Goal: Find specific page/section: Find specific page/section

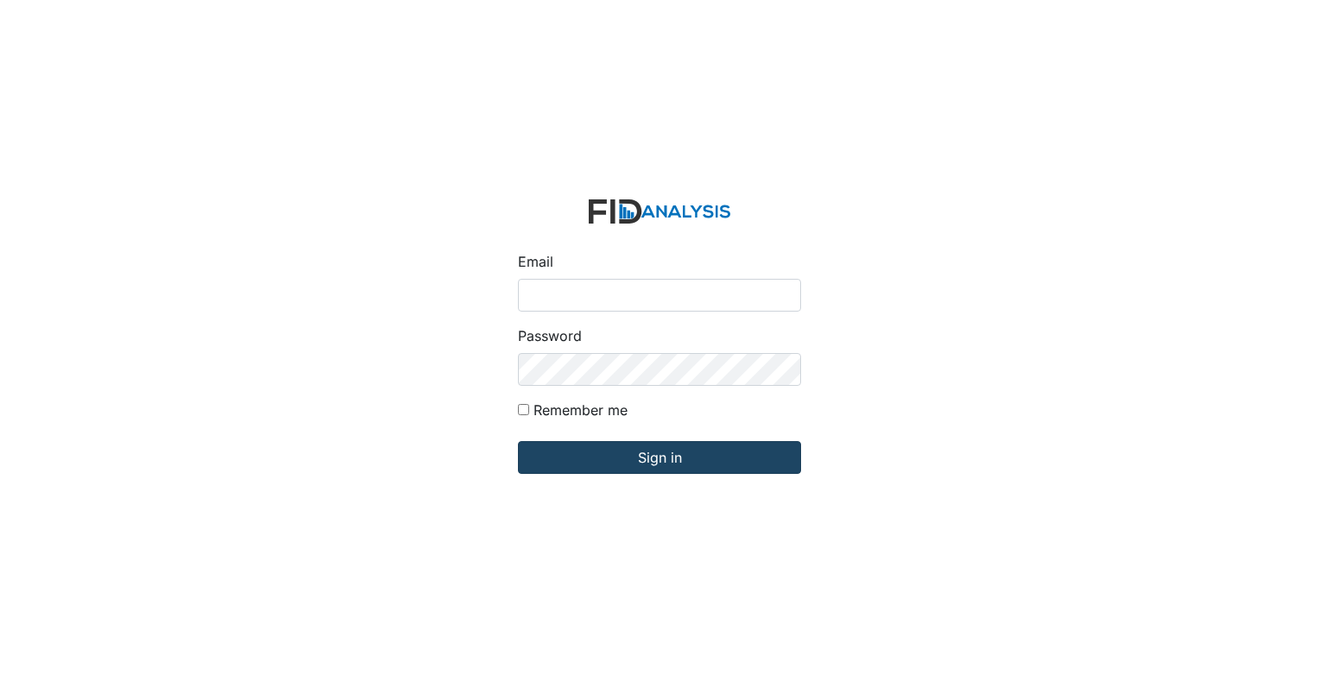
type input "[EMAIL_ADDRESS][DOMAIN_NAME]"
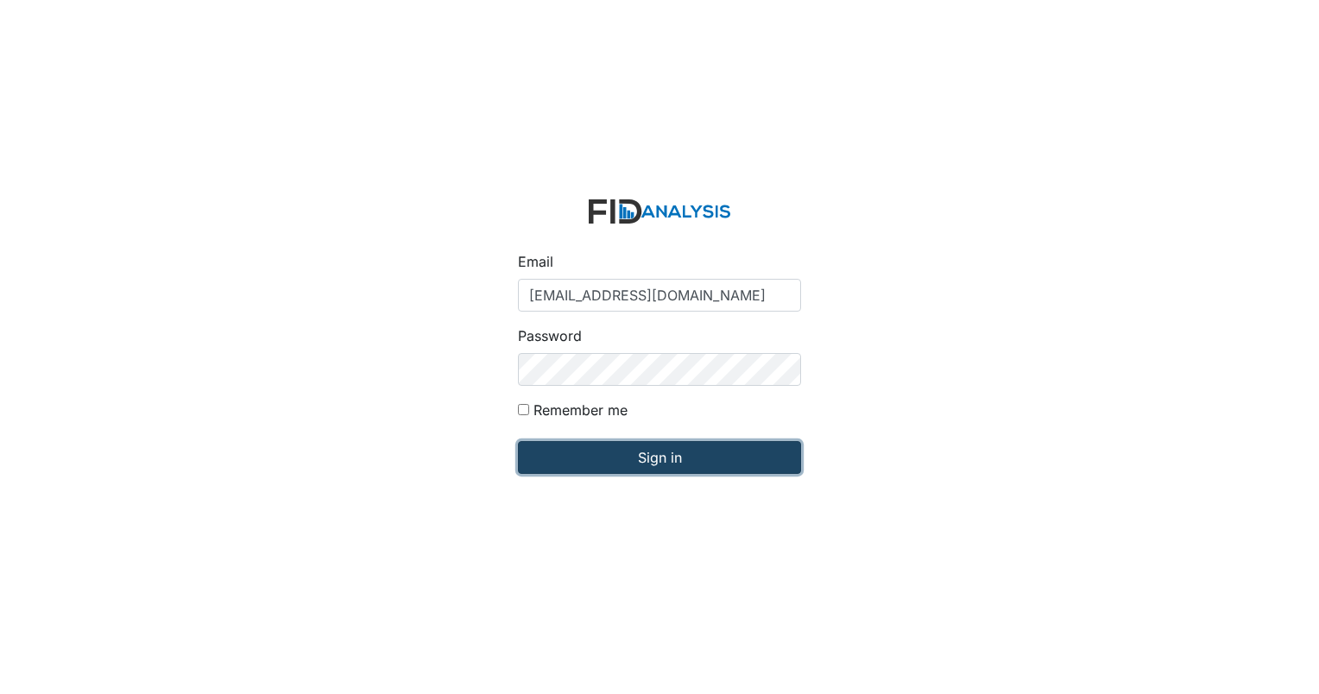
click at [611, 462] on input "Sign in" at bounding box center [659, 457] width 283 height 33
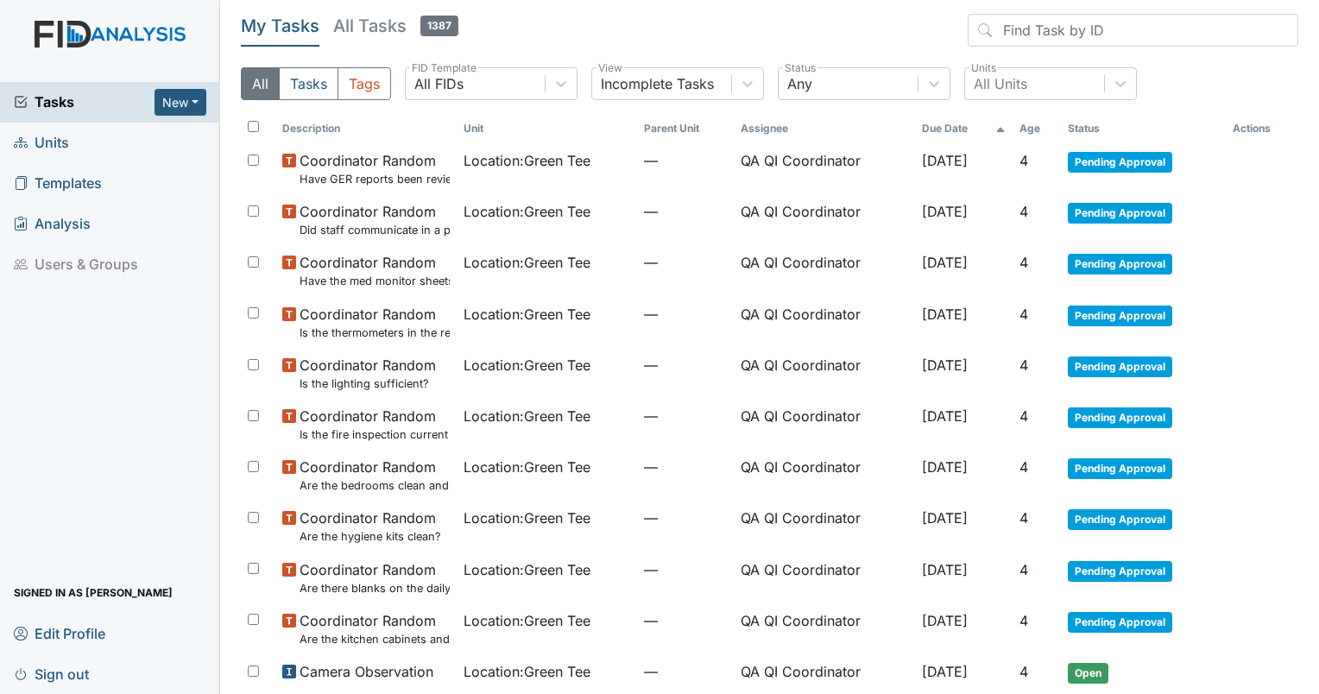
click at [45, 143] on span "Units" at bounding box center [41, 143] width 55 height 27
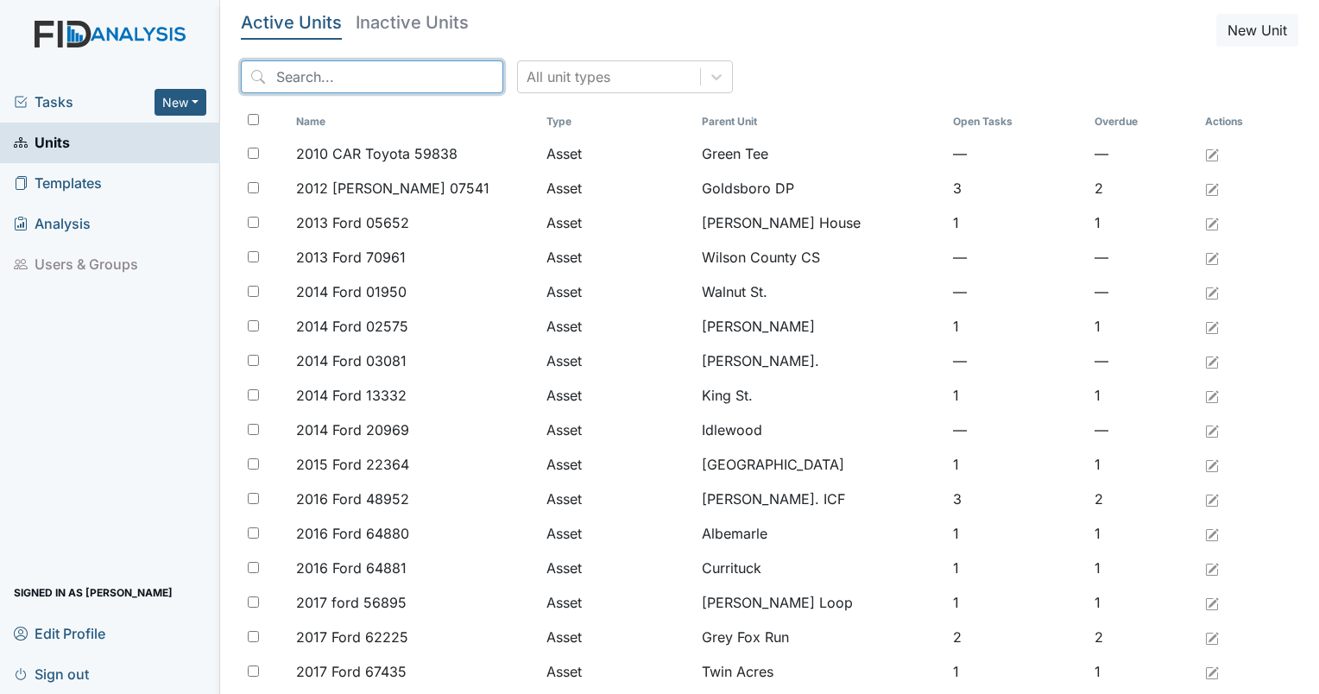
click at [409, 80] on input "search" at bounding box center [372, 76] width 262 height 33
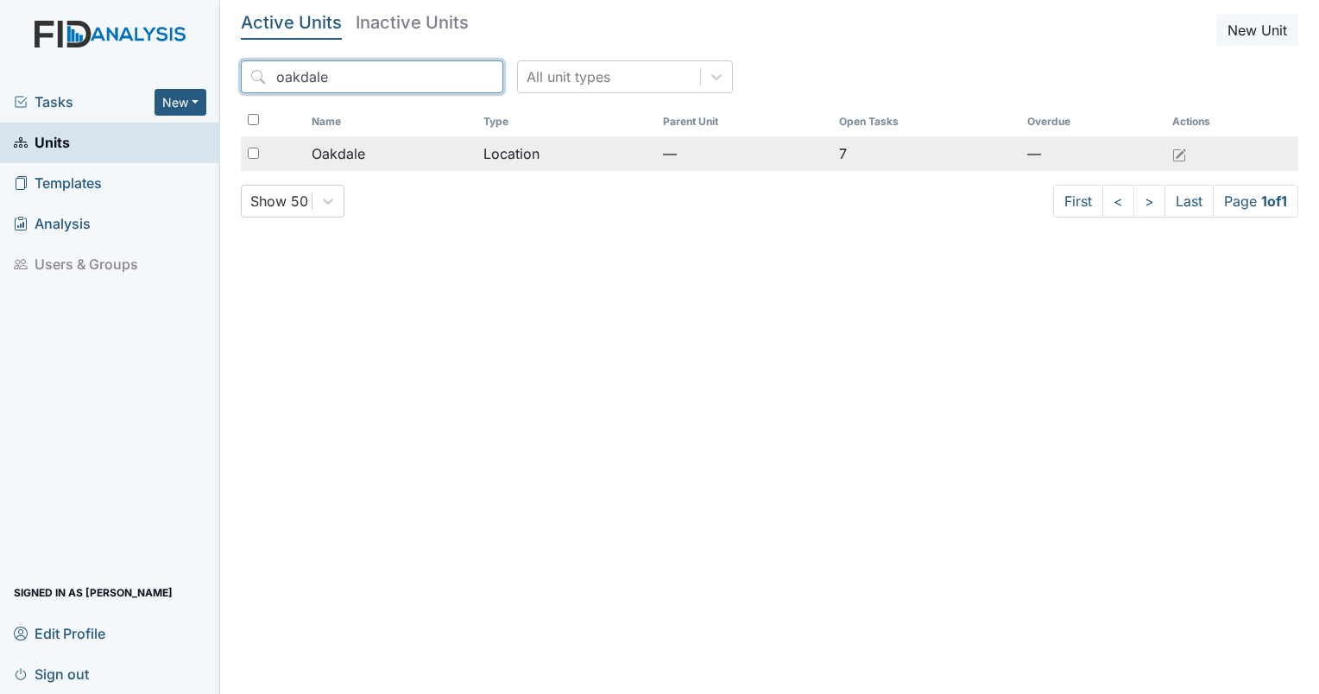
type input "oakdale"
click at [338, 154] on span "Oakdale" at bounding box center [339, 153] width 54 height 21
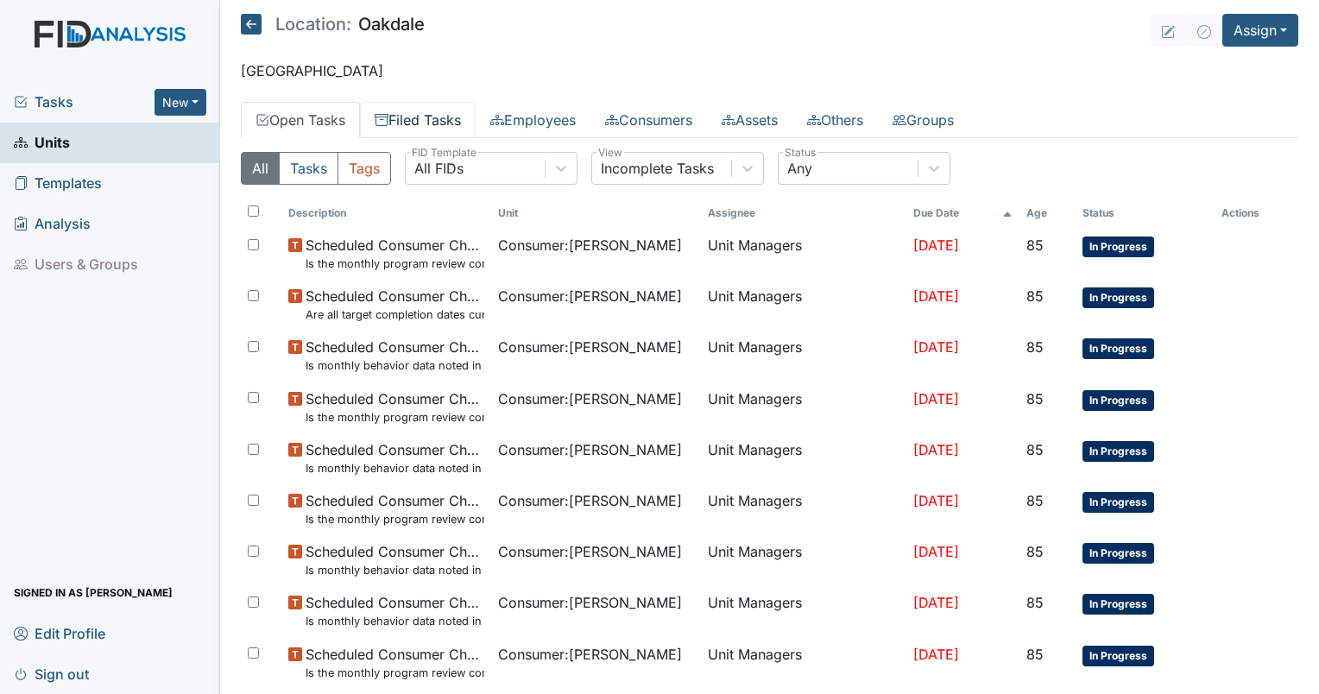
click at [465, 128] on link "Filed Tasks" at bounding box center [418, 120] width 116 height 36
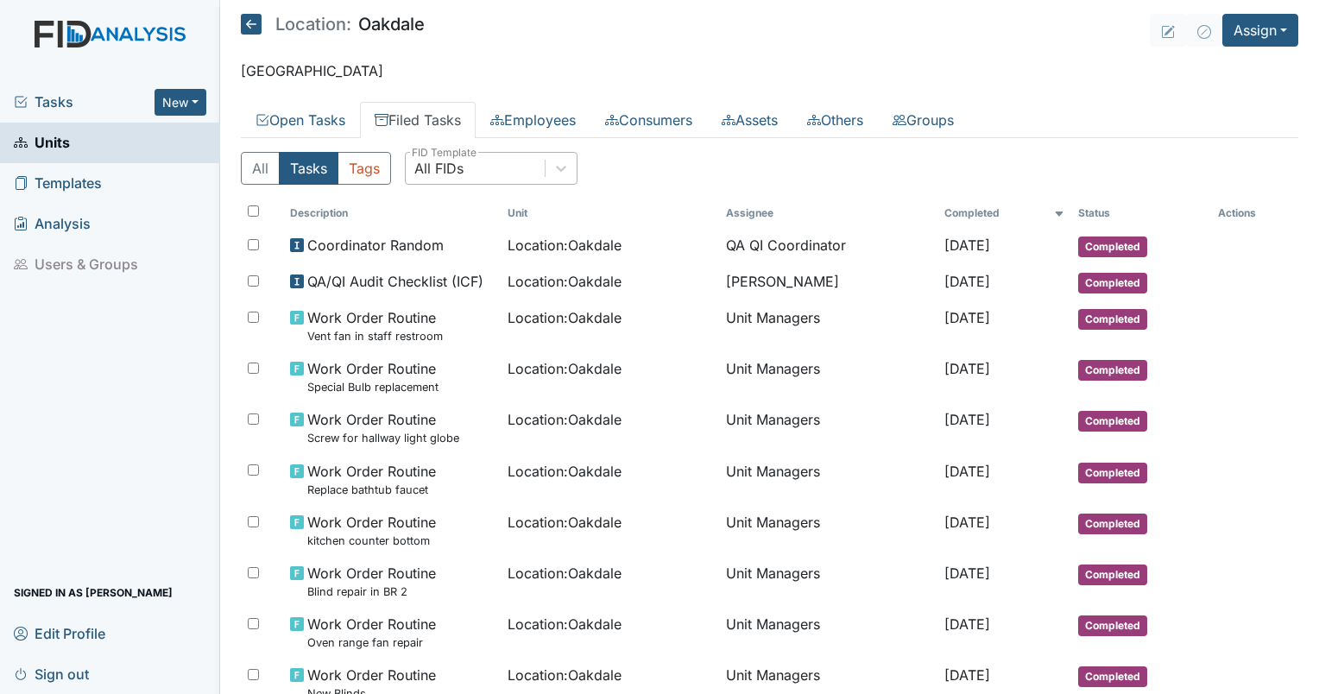
click at [485, 165] on div "All FIDs" at bounding box center [475, 168] width 139 height 31
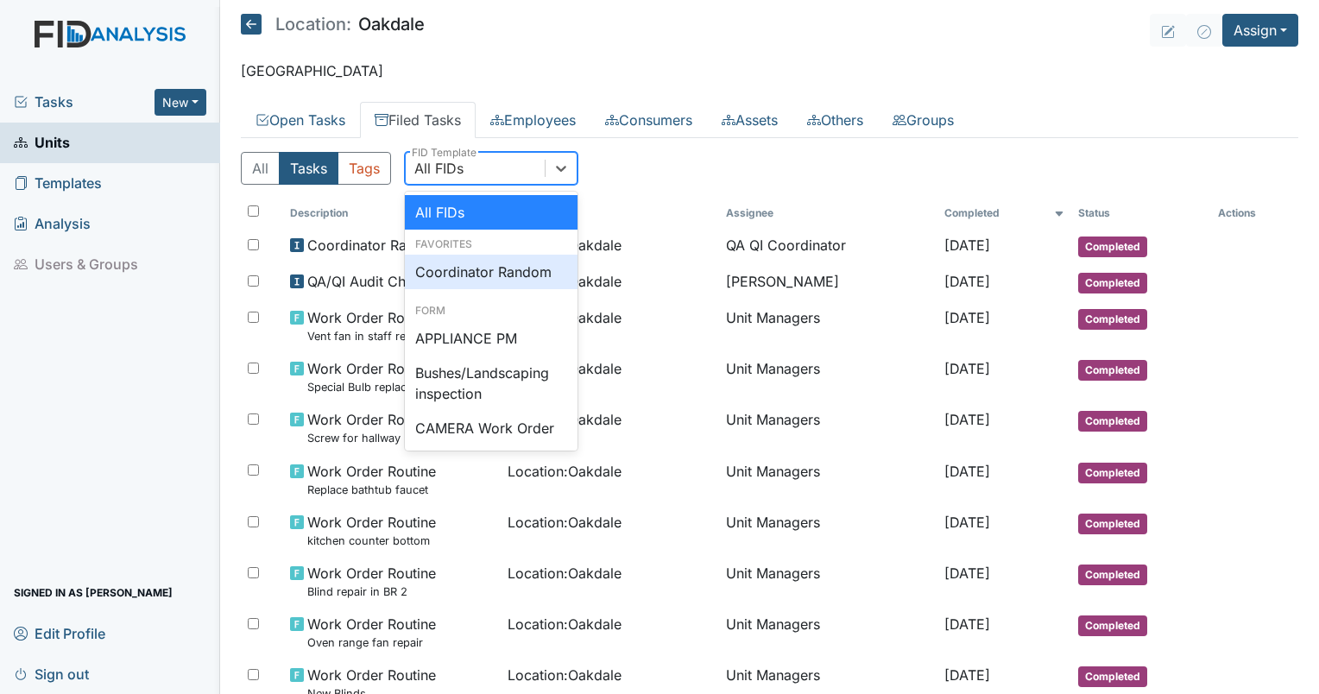
click at [494, 262] on div "Coordinator Random" at bounding box center [491, 272] width 173 height 35
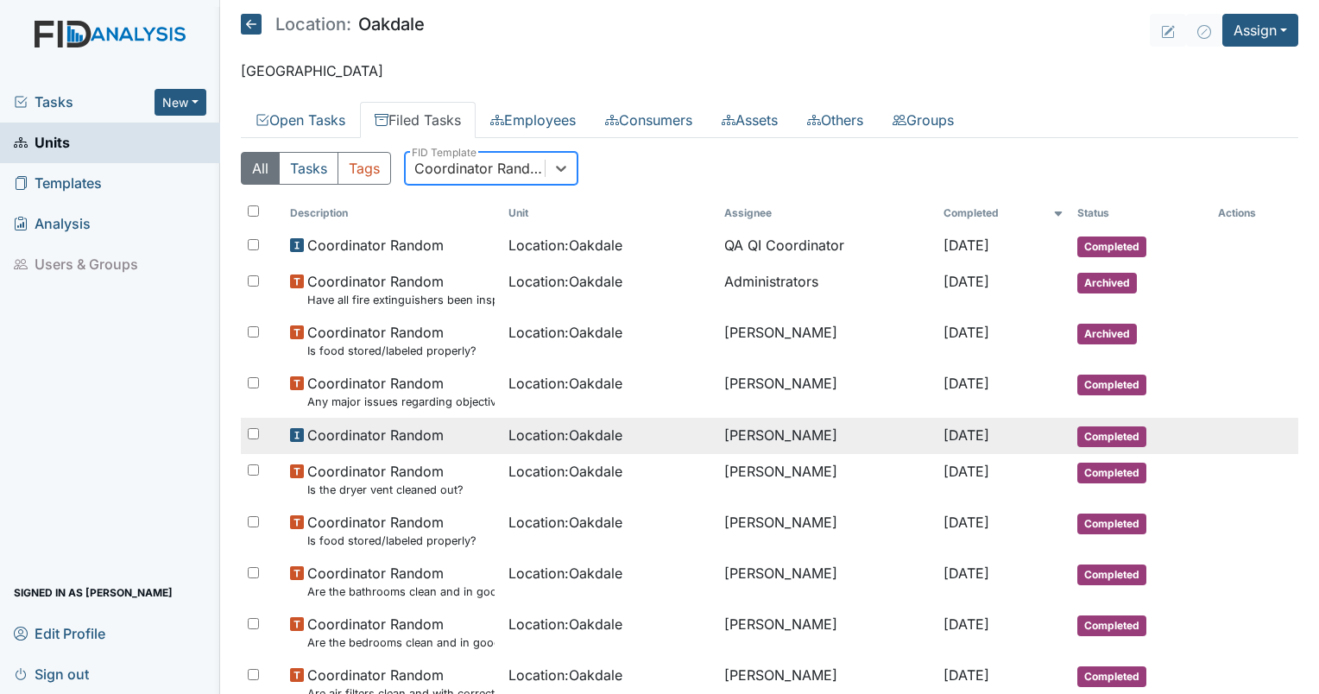
click at [738, 430] on td "Erica Barbour" at bounding box center [827, 436] width 219 height 36
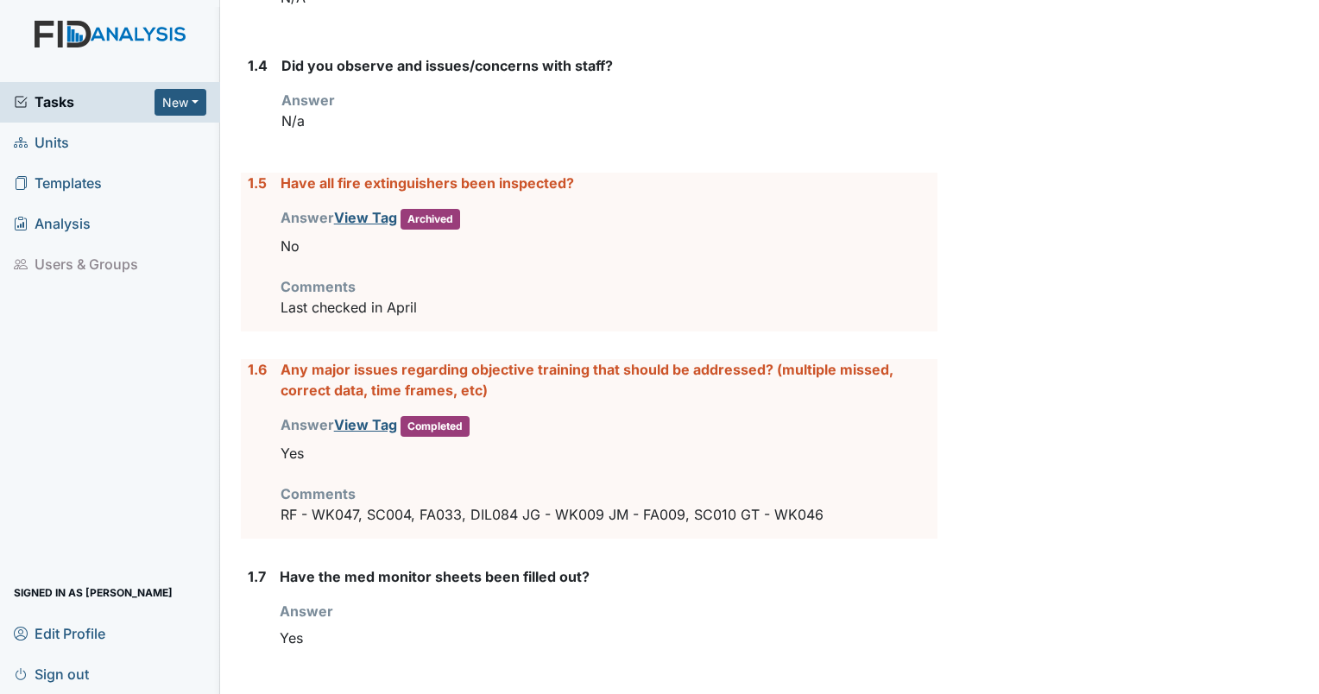
scroll to position [661, 0]
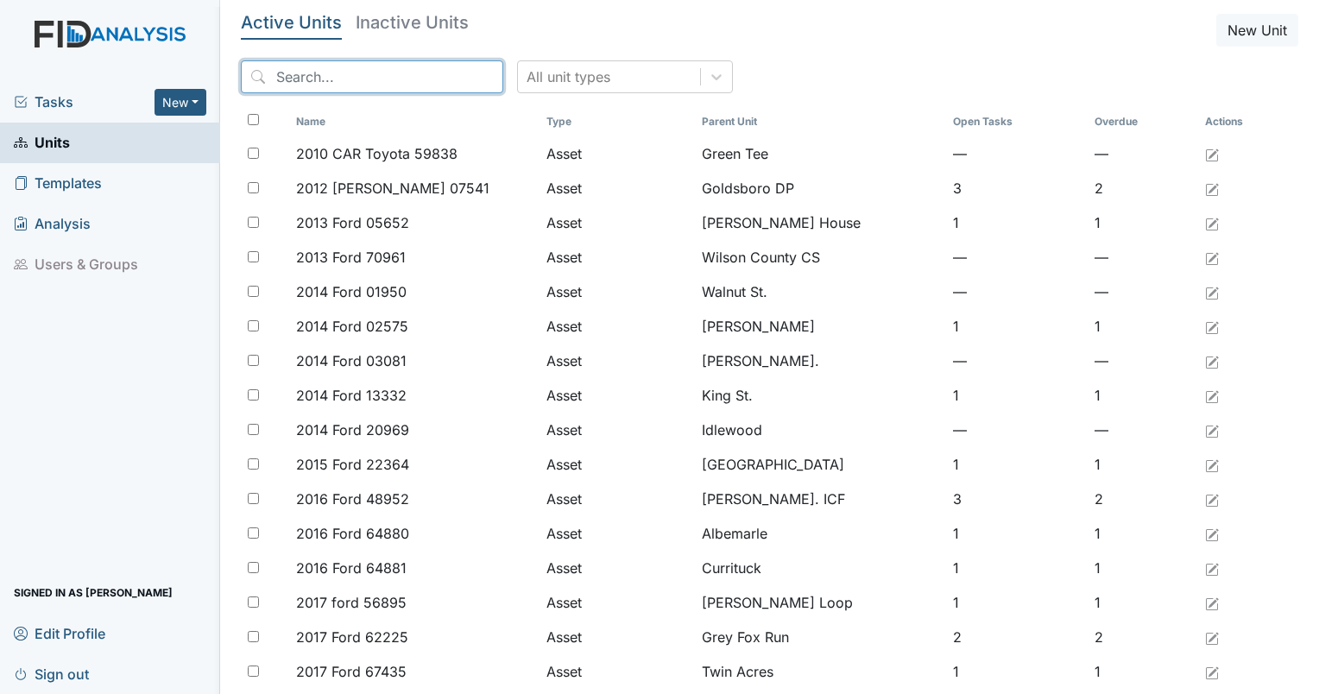
click at [307, 85] on input "search" at bounding box center [372, 76] width 262 height 33
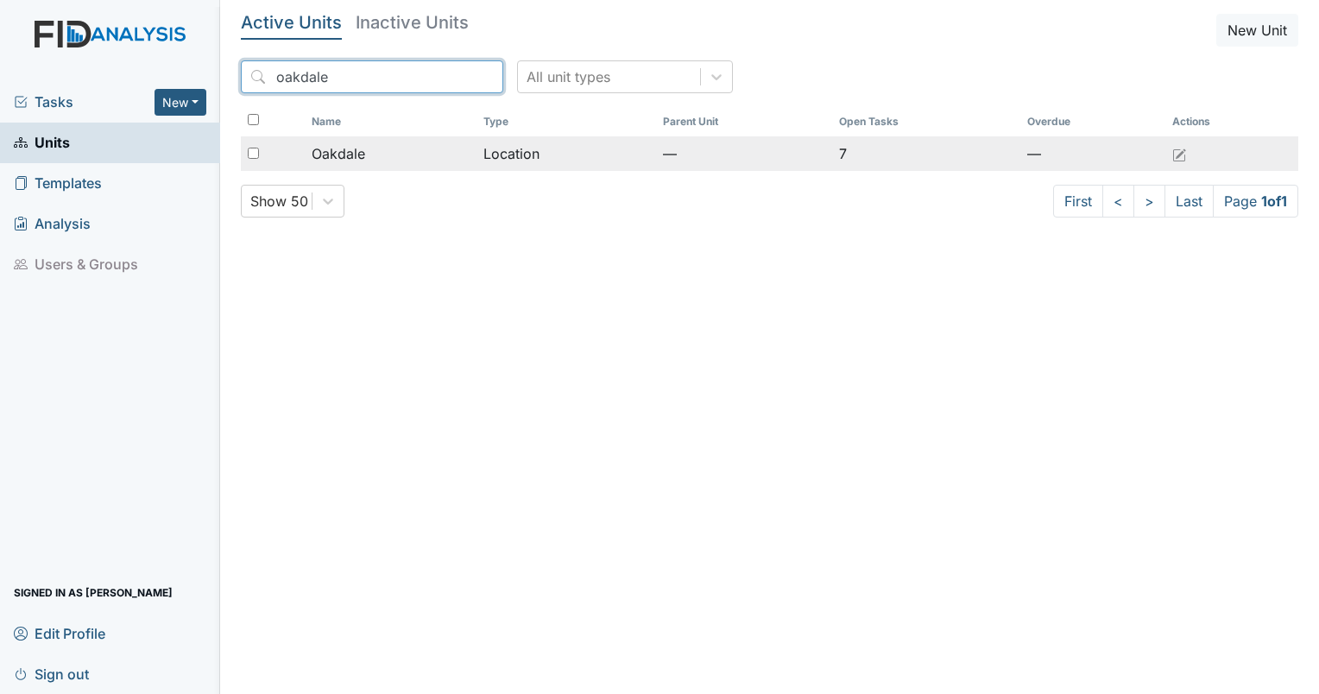
type input "oakdale"
click at [331, 168] on td "Oakdale" at bounding box center [391, 153] width 173 height 35
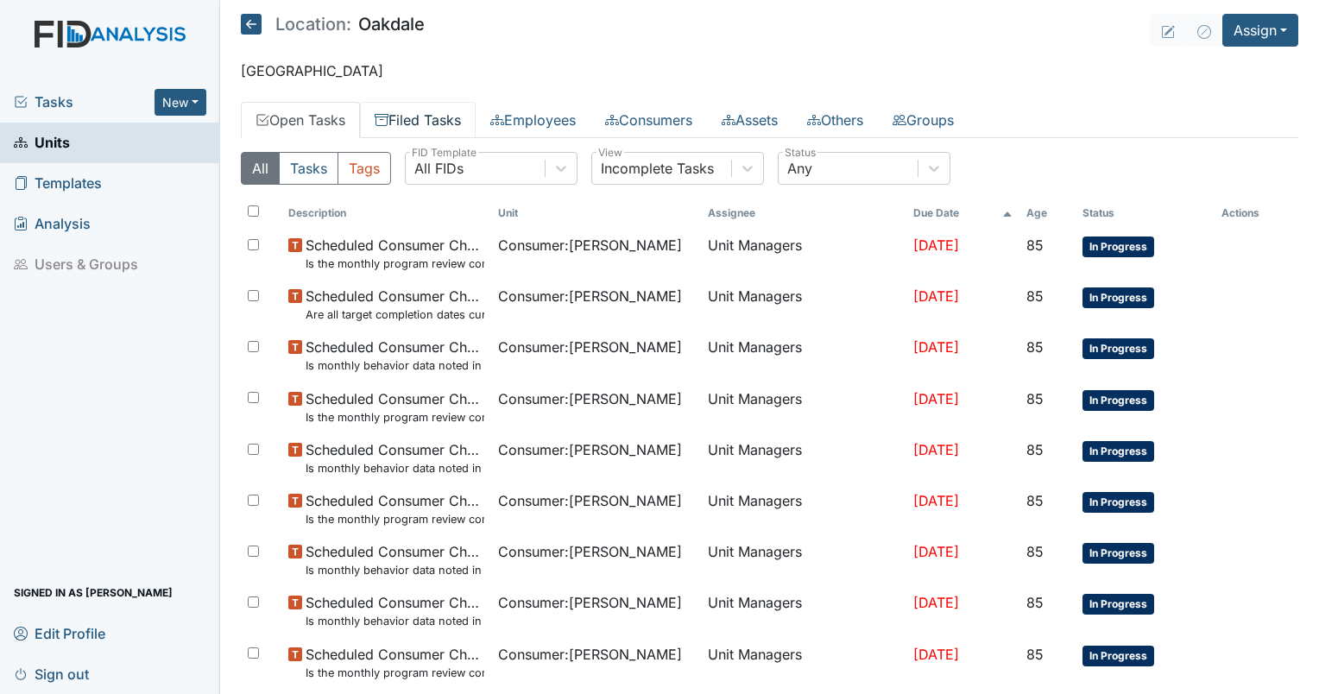
click at [440, 124] on link "Filed Tasks" at bounding box center [418, 120] width 116 height 36
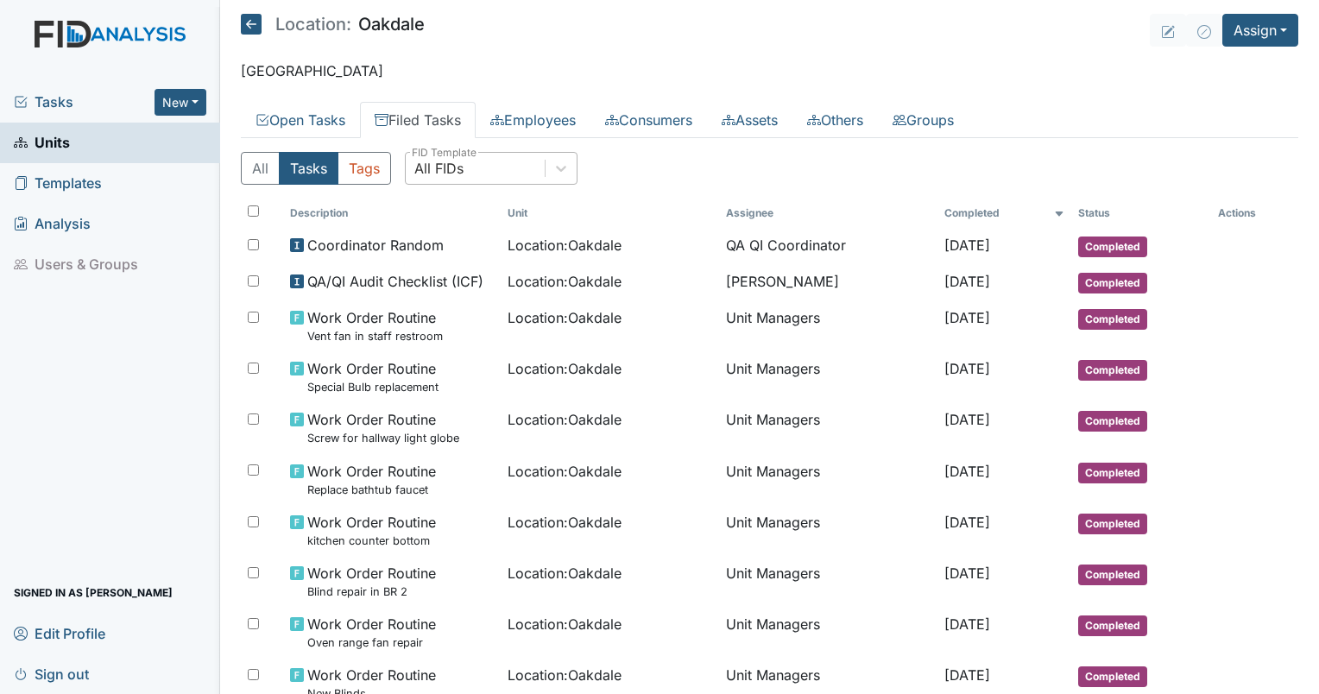
click at [466, 155] on div "All FIDs" at bounding box center [475, 168] width 139 height 31
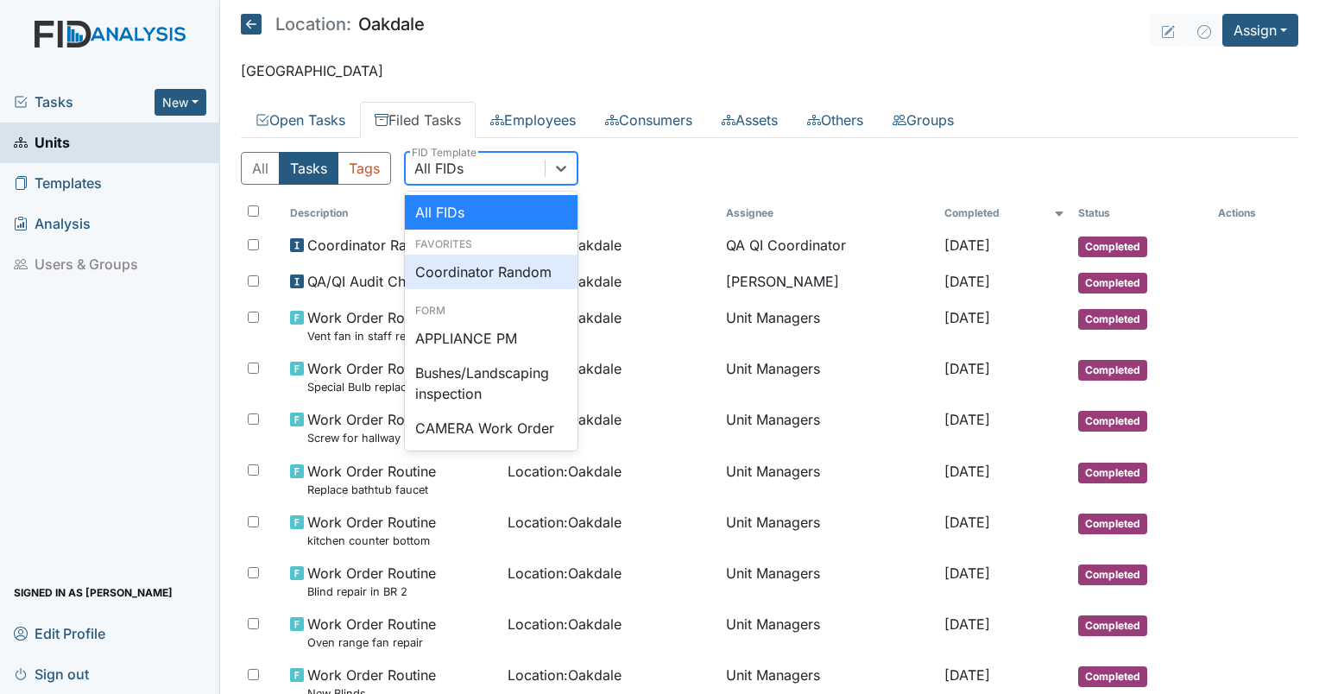
click at [467, 279] on div "Coordinator Random" at bounding box center [491, 272] width 173 height 35
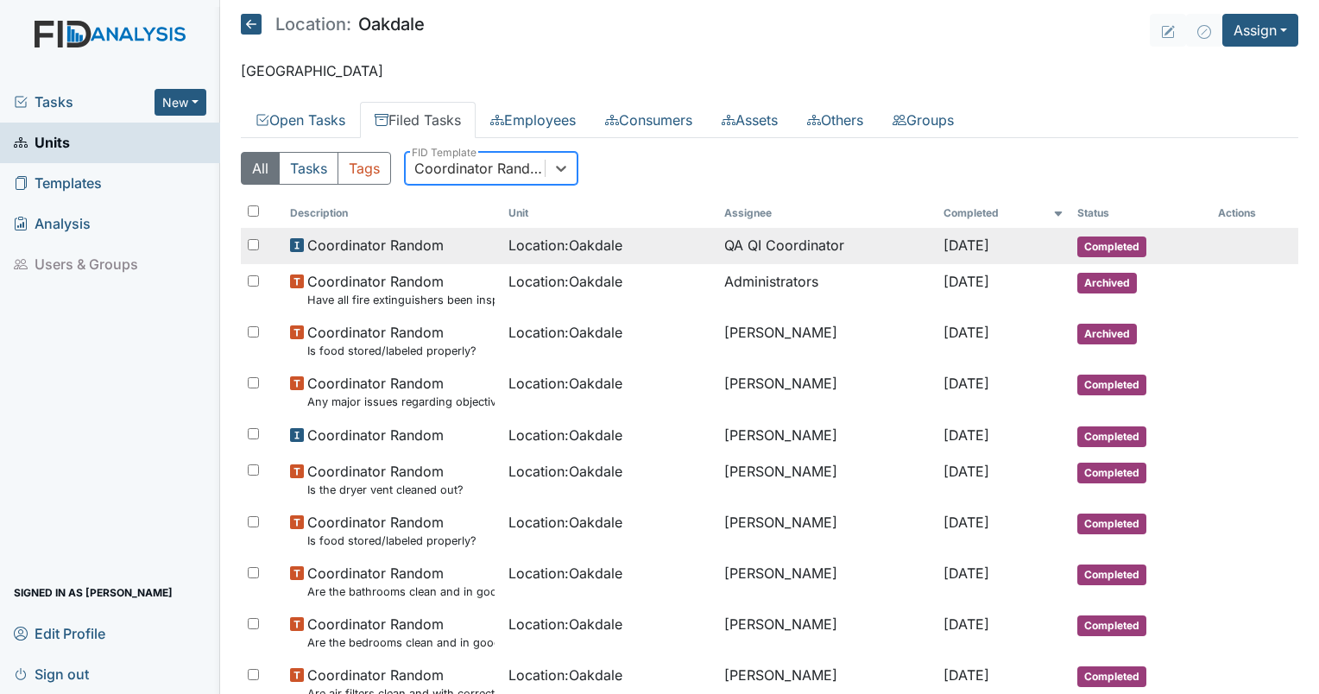
click at [742, 237] on td "QA QI Coordinator" at bounding box center [827, 246] width 219 height 36
click at [531, 245] on span "Location : Oakdale" at bounding box center [566, 245] width 114 height 21
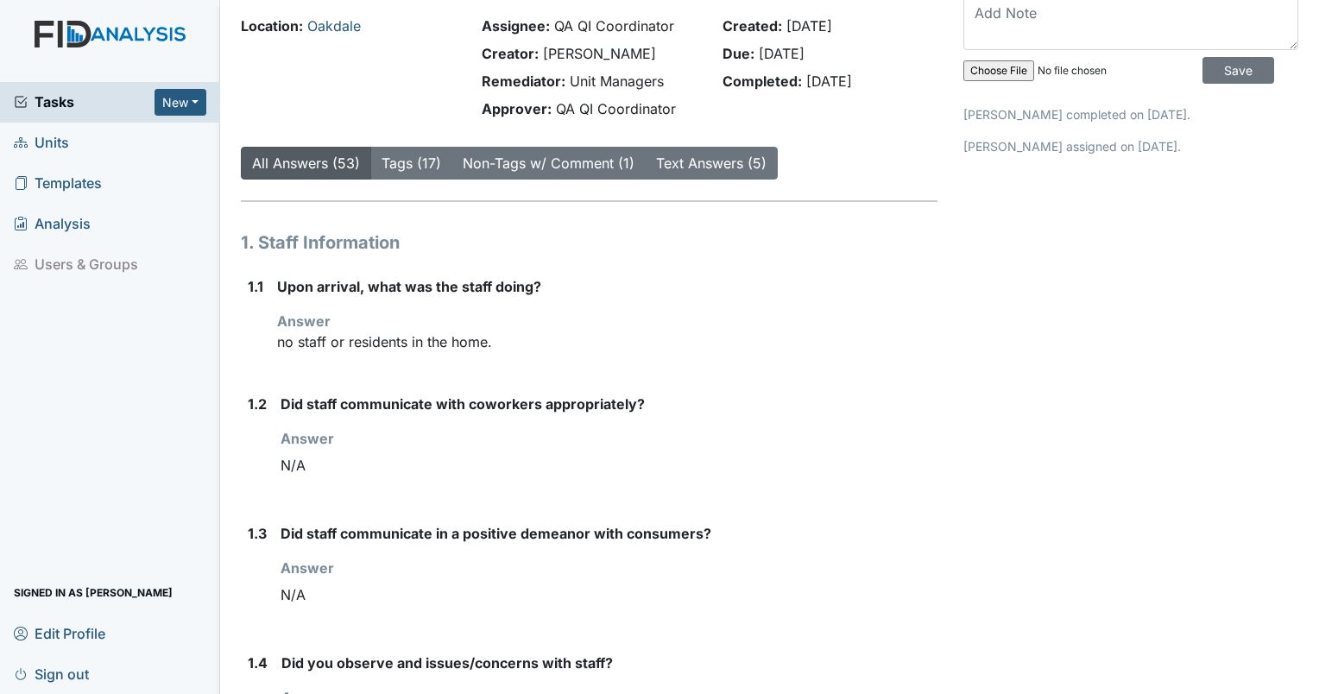
scroll to position [92, 0]
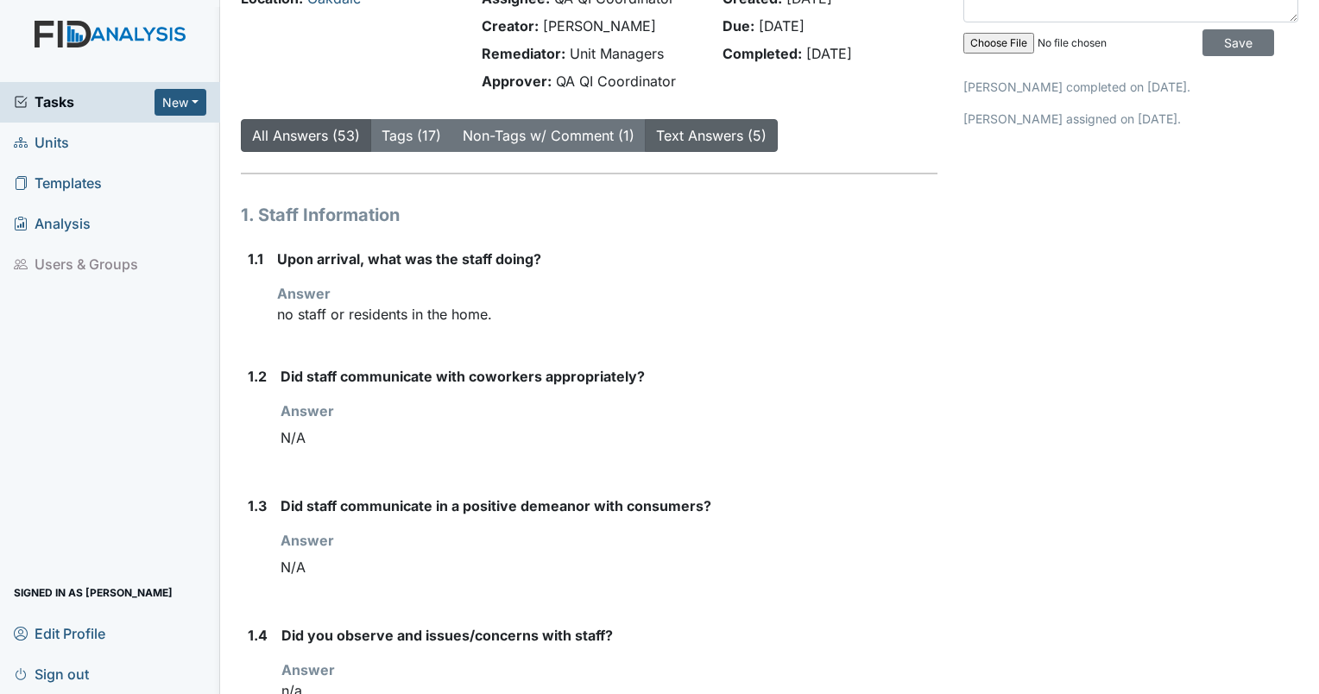
click at [730, 140] on link "Text Answers (5)" at bounding box center [711, 135] width 111 height 17
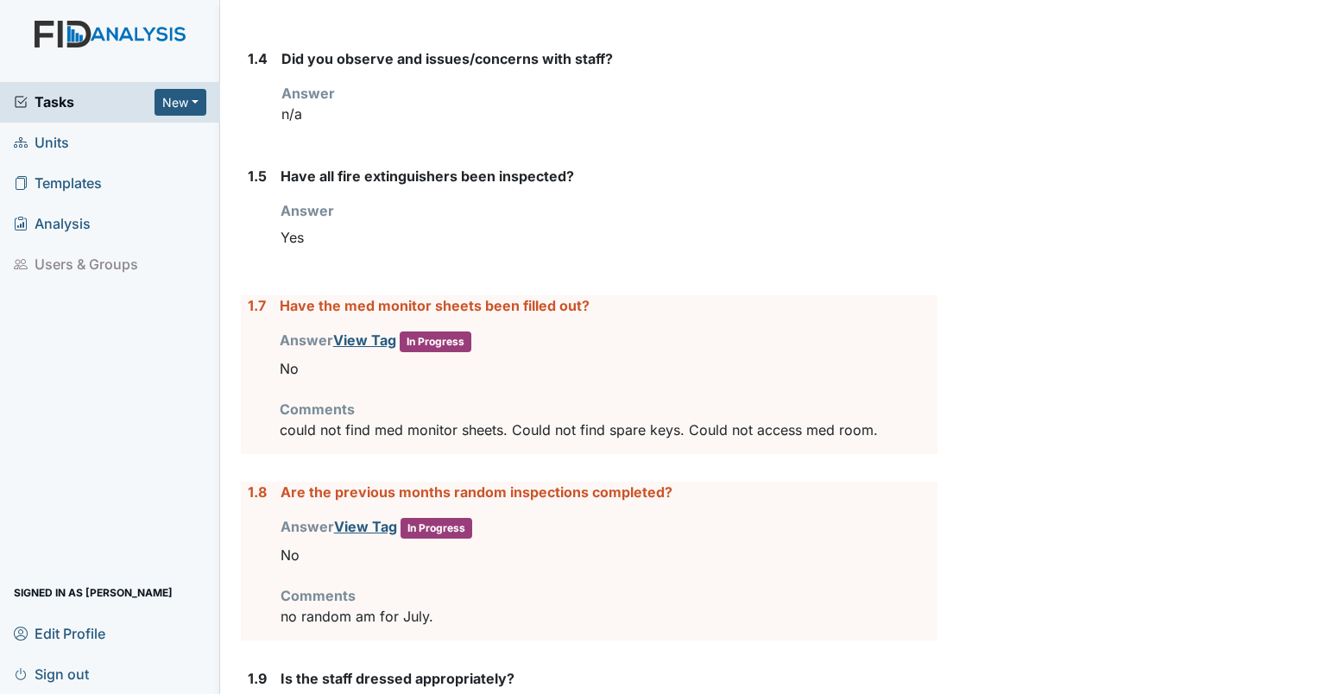
scroll to position [632, 0]
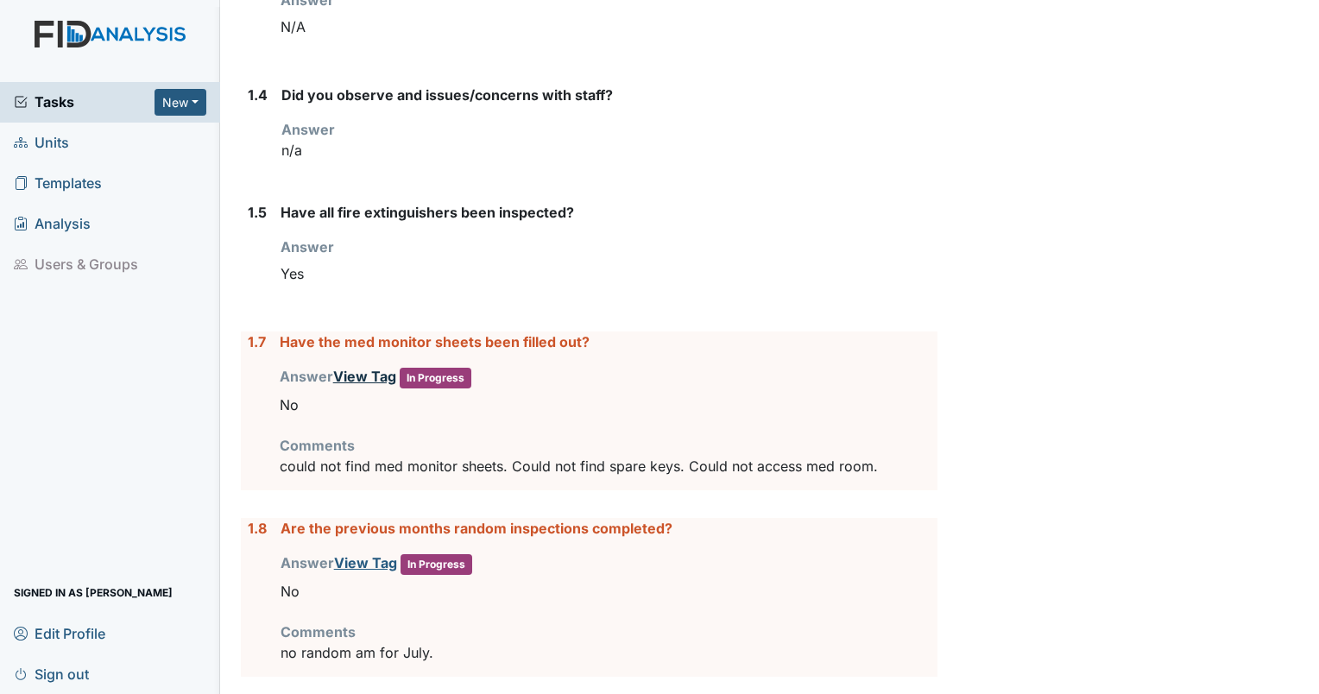
click at [362, 379] on link "View Tag" at bounding box center [364, 376] width 63 height 17
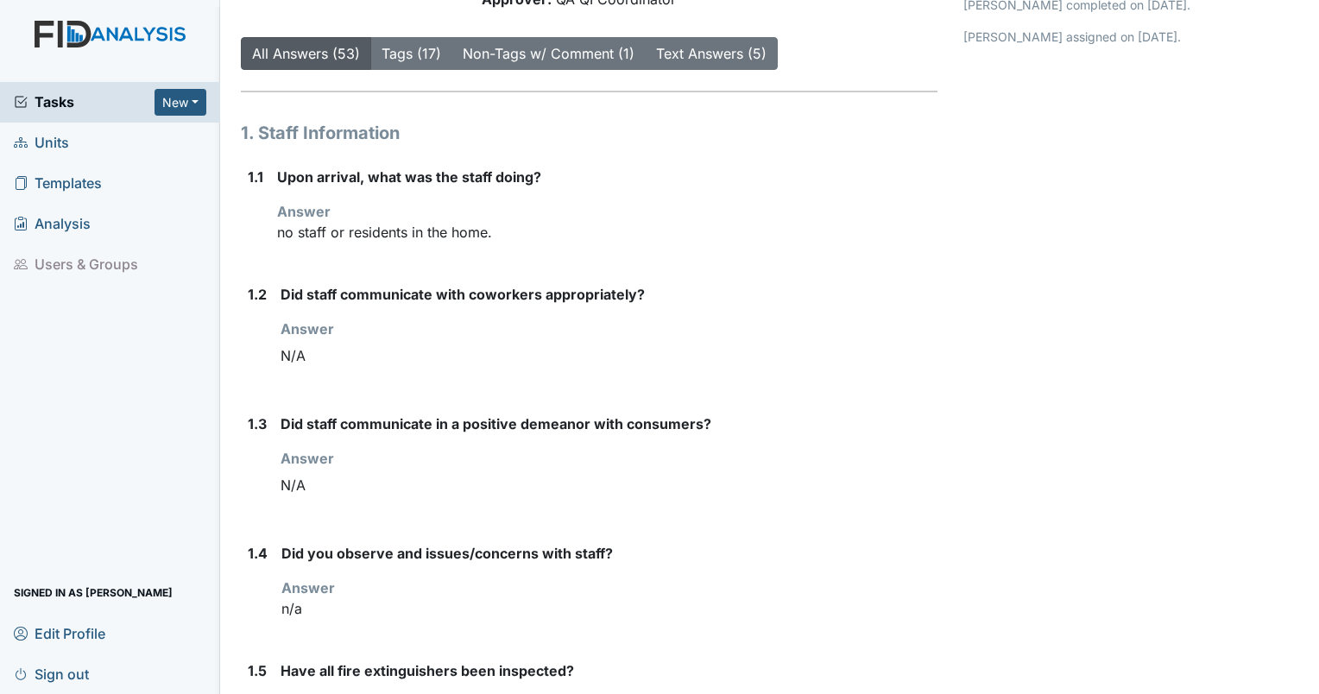
scroll to position [0, 0]
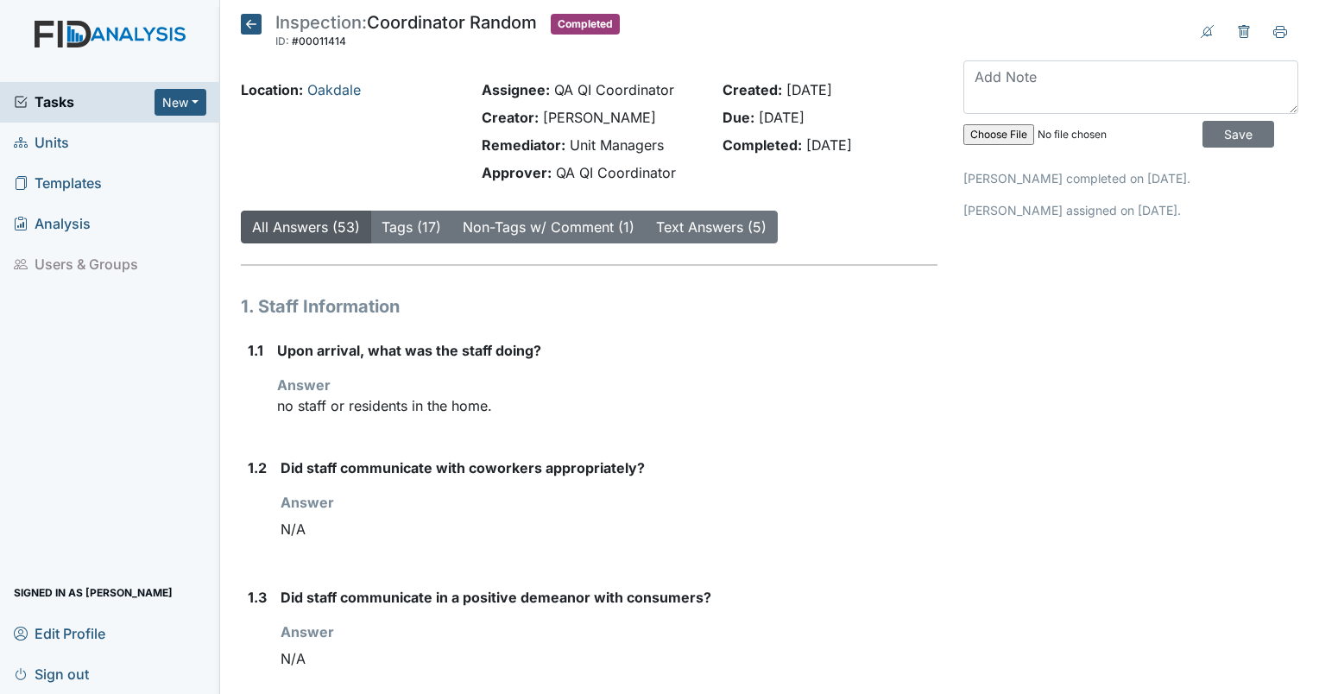
click at [310, 225] on link "All Answers (53)" at bounding box center [306, 226] width 108 height 17
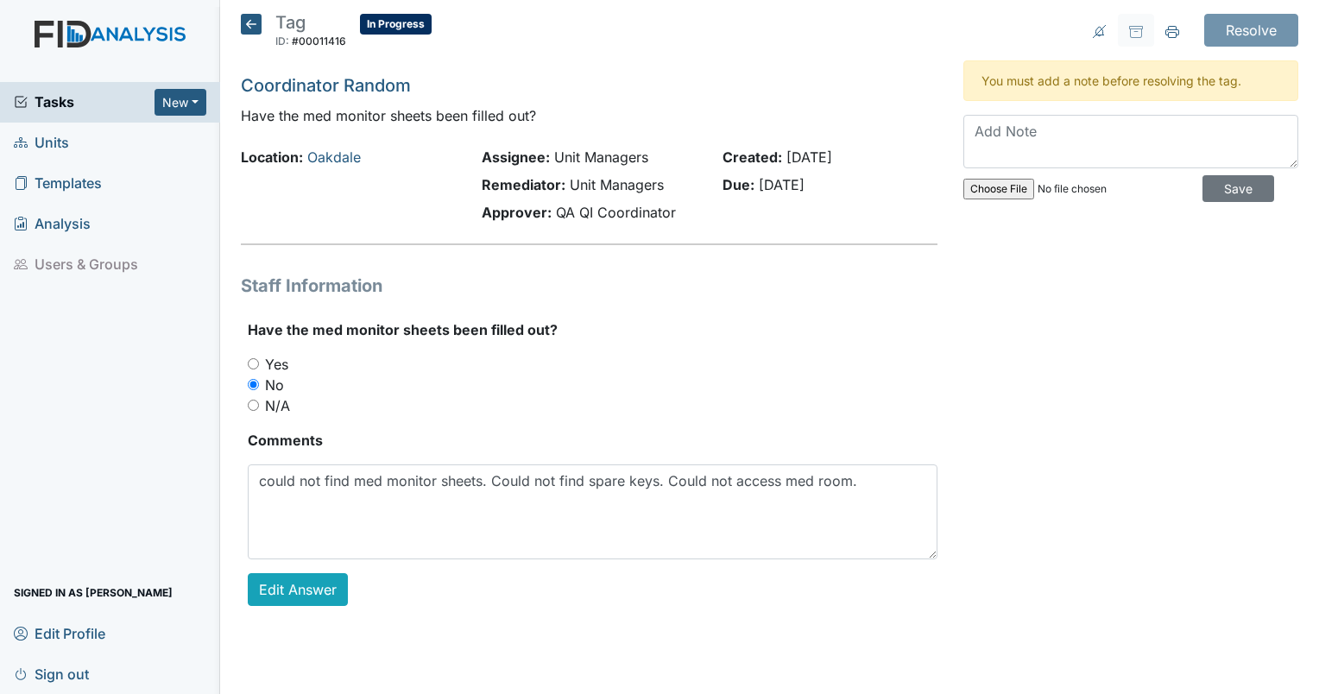
click at [1292, 434] on div "Resolve Archive Task × Are you sure you want to archive this task? It will appe…" at bounding box center [1131, 324] width 361 height 620
click at [334, 149] on link "Oakdale" at bounding box center [334, 157] width 54 height 17
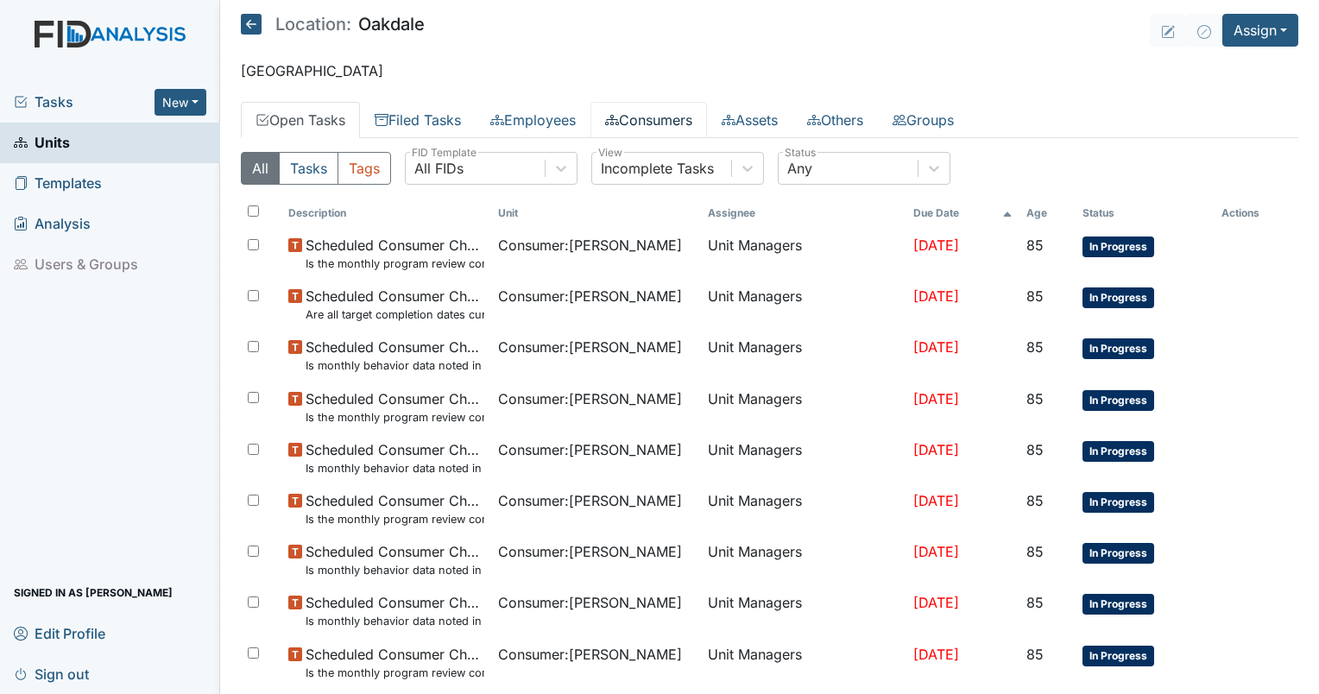
click at [645, 112] on link "Consumers" at bounding box center [649, 120] width 117 height 36
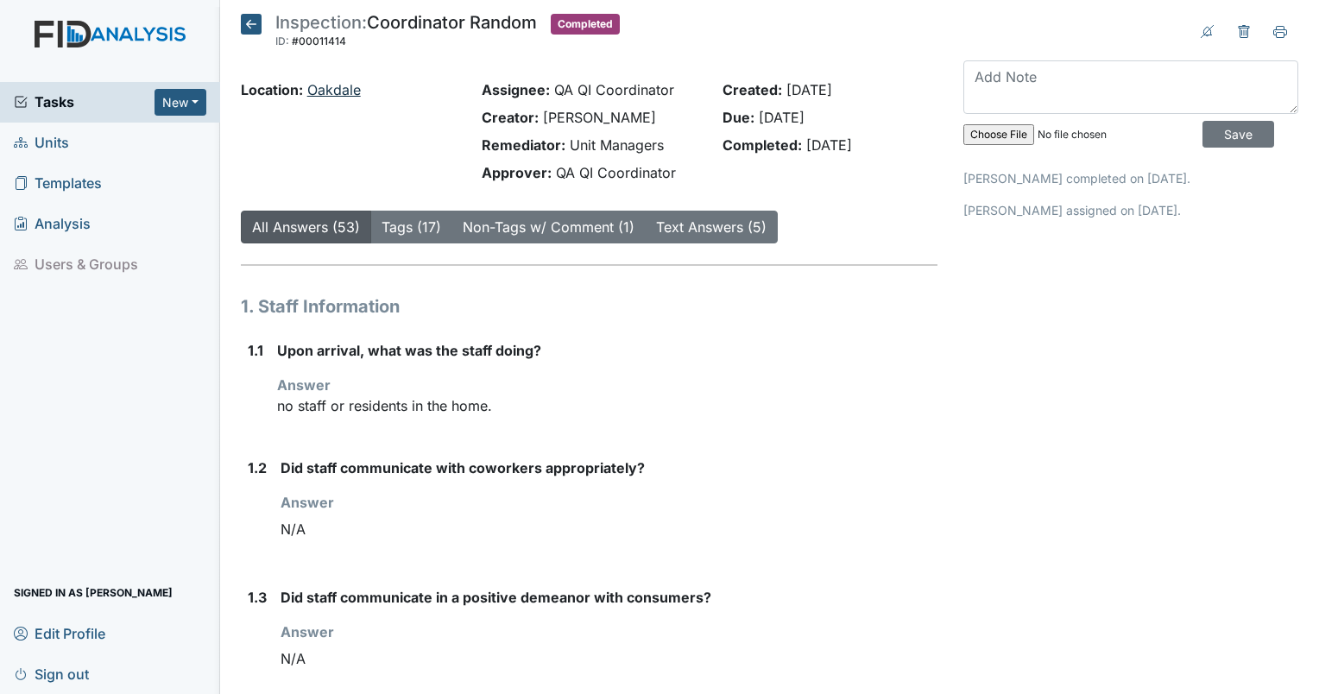
click at [333, 90] on link "Oakdale" at bounding box center [334, 89] width 54 height 17
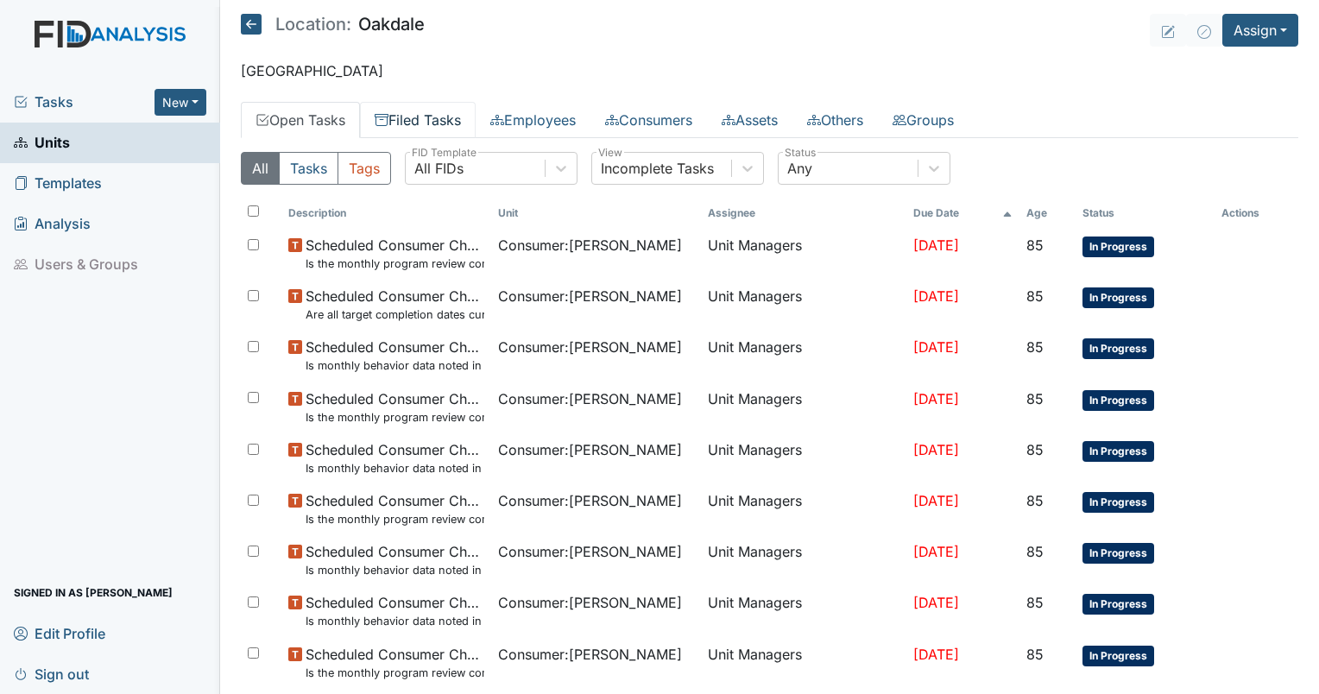
click at [419, 111] on link "Filed Tasks" at bounding box center [418, 120] width 116 height 36
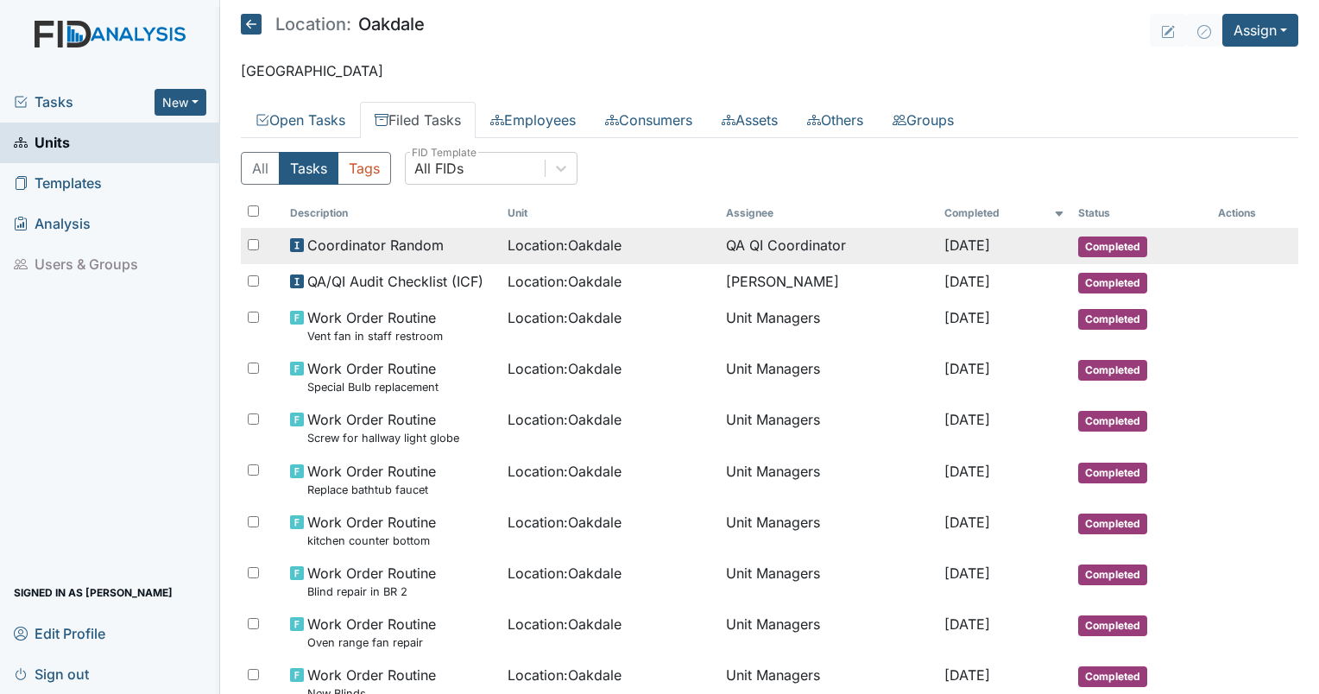
click at [588, 240] on span "Location : Oakdale" at bounding box center [565, 245] width 114 height 21
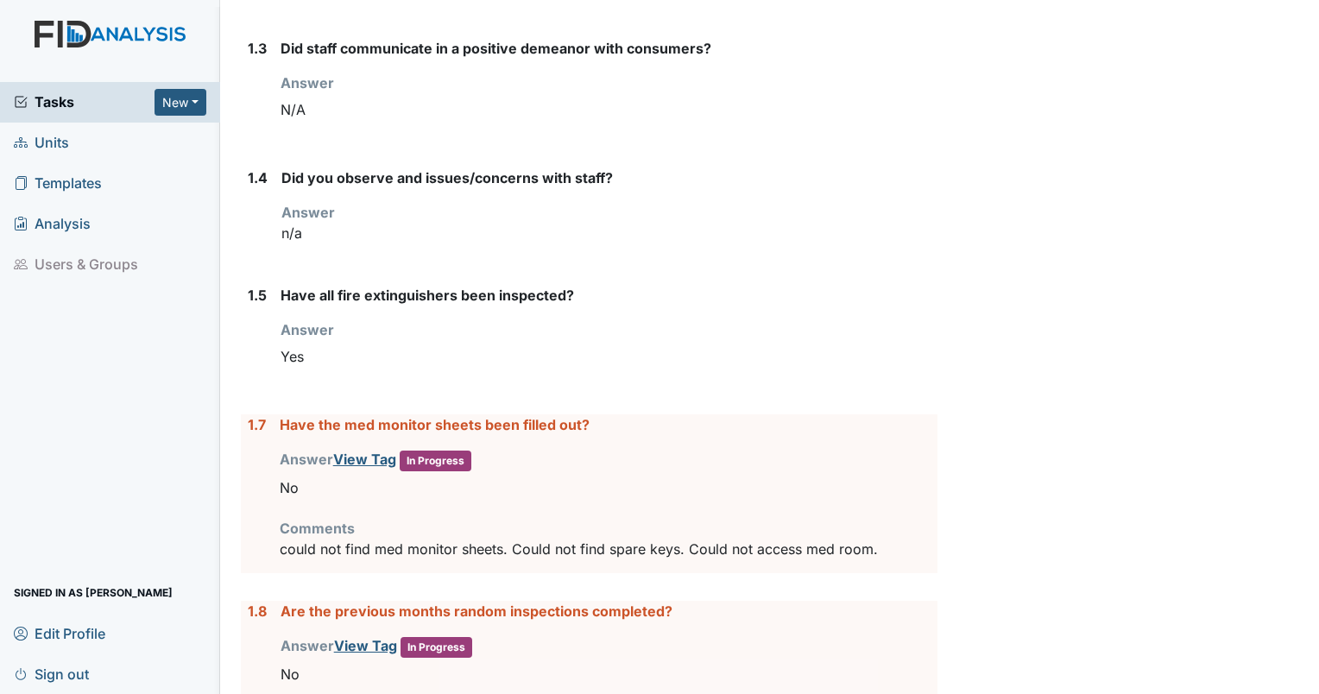
scroll to position [559, 0]
